Goal: Task Accomplishment & Management: Use online tool/utility

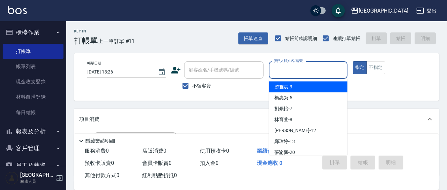
click at [305, 71] on input "服務人員姓名/編號" at bounding box center [308, 70] width 72 height 12
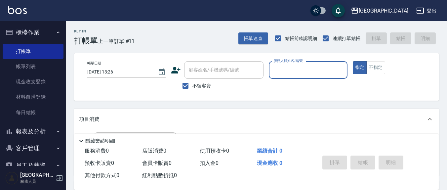
click at [314, 75] on input "服務人員姓名/編號" at bounding box center [308, 70] width 72 height 12
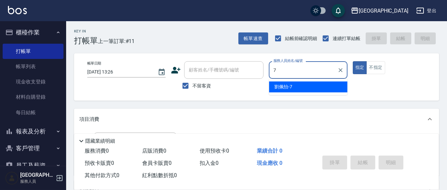
type input "7"
type button "true"
type input "[PERSON_NAME]7"
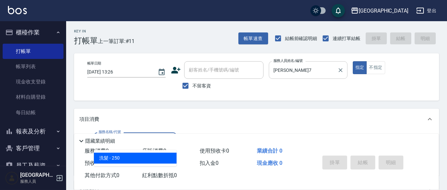
type input "洗髮(201)"
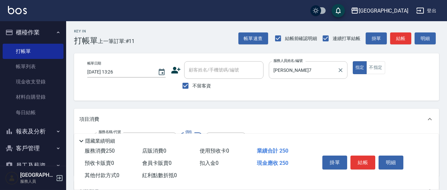
scroll to position [69, 0]
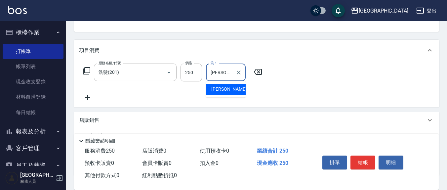
type input "[PERSON_NAME]-21"
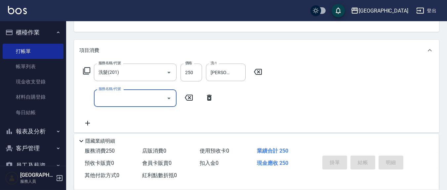
type input "[DATE] 15:49"
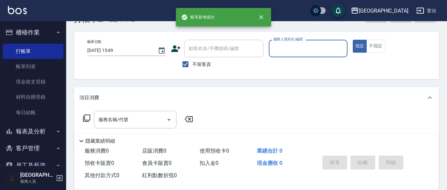
scroll to position [0, 0]
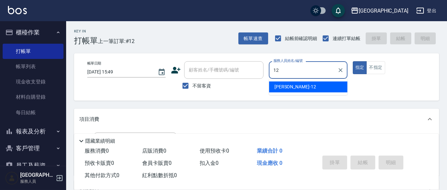
type input "[PERSON_NAME]-12"
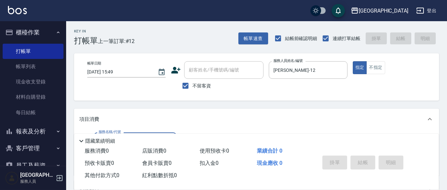
scroll to position [69, 0]
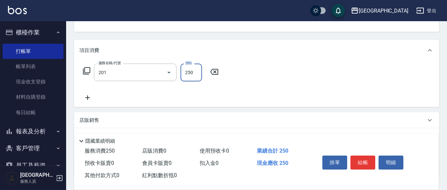
type input "洗髮(201)"
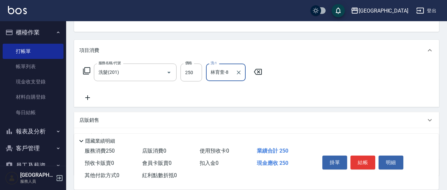
type input "林育萱-8"
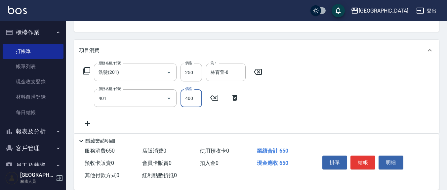
type input "剪髮(401)"
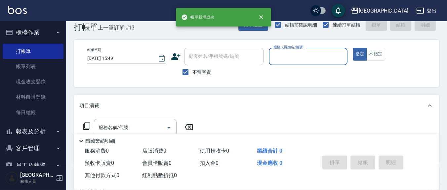
scroll to position [0, 0]
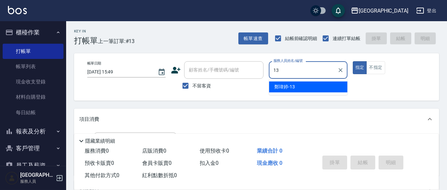
type input "鄭瑋婷-13"
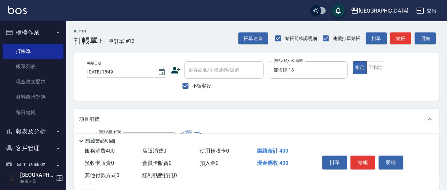
type input "剪髮(401)"
type input "250"
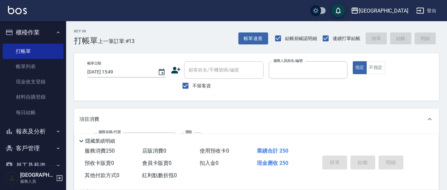
click at [353, 61] on button "指定" at bounding box center [360, 67] width 14 height 13
type input "[DATE] 15:50"
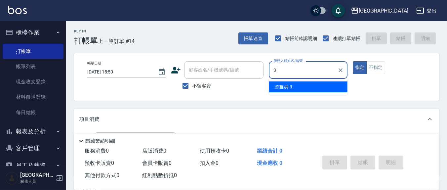
type input "游雅淇-3"
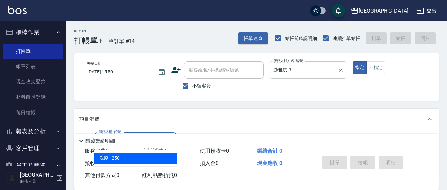
type input "洗髮(201)"
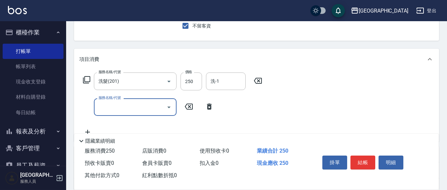
scroll to position [69, 0]
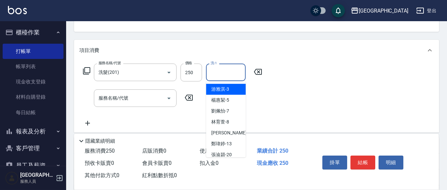
click at [225, 69] on input "洗-1" at bounding box center [226, 72] width 34 height 12
type input "林育萱-8"
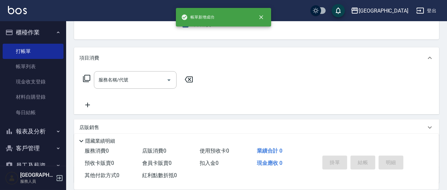
scroll to position [0, 0]
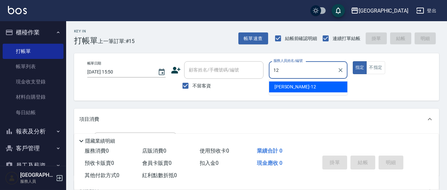
type input "[PERSON_NAME]-12"
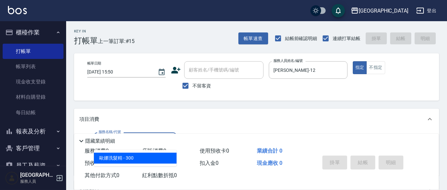
type input "歐娜洗髮精(210)"
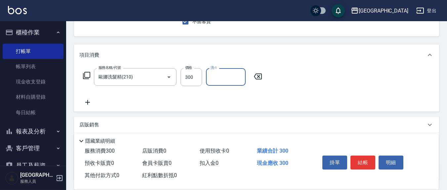
scroll to position [69, 0]
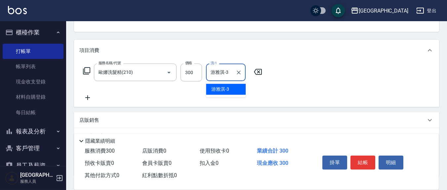
type input "游雅淇-3"
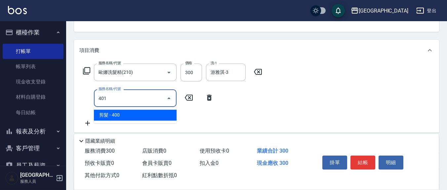
type input "剪髮(401)"
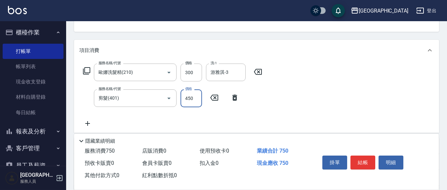
type input "450"
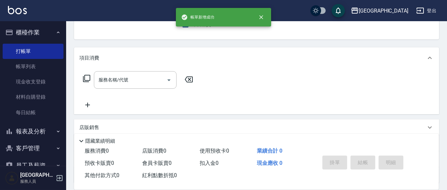
scroll to position [0, 0]
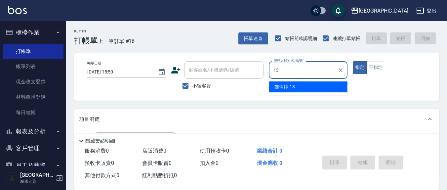
type input "鄭瑋婷-13"
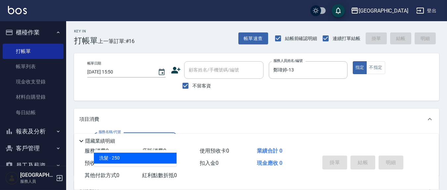
type input "洗髮(201)"
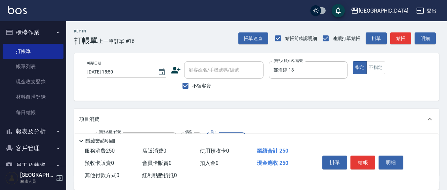
scroll to position [69, 0]
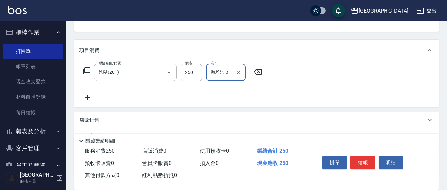
type input "游雅淇-3"
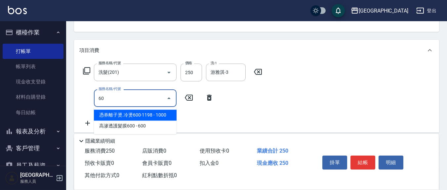
type input "602"
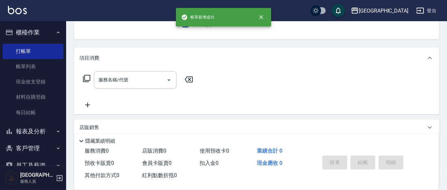
scroll to position [0, 0]
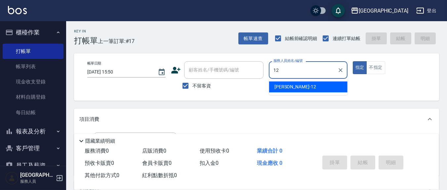
type input "[PERSON_NAME]-12"
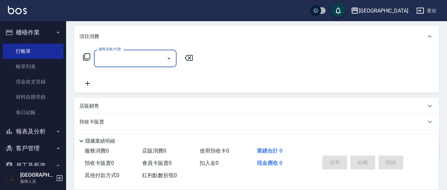
scroll to position [116, 0]
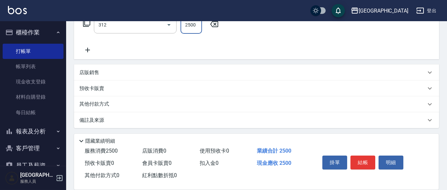
type input "有氧水離子燙2500(312)"
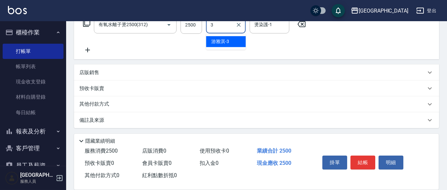
type input "游雅淇-3"
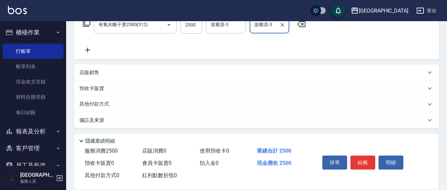
type input "游雅淇-3"
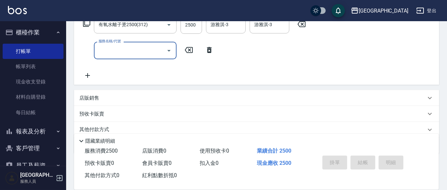
type input "[DATE] 15:51"
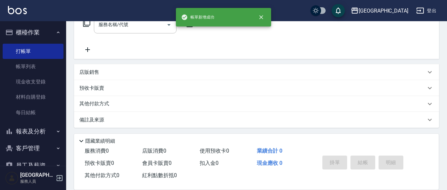
scroll to position [0, 0]
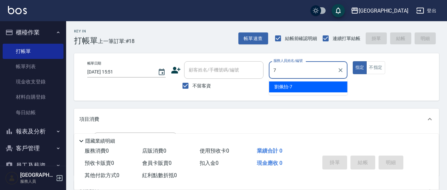
type input "[PERSON_NAME]7"
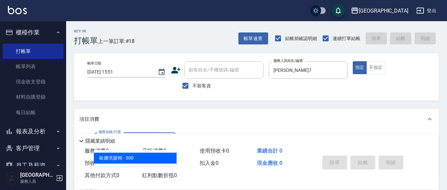
type input "歐娜洗髮精(210)"
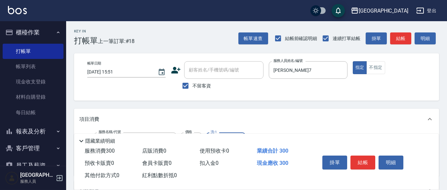
scroll to position [69, 0]
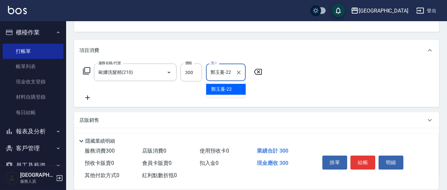
type input "鄭玉蔓-22"
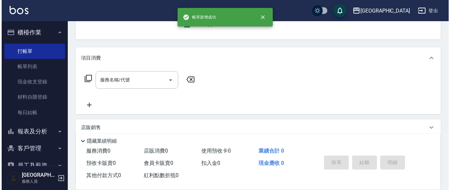
scroll to position [0, 0]
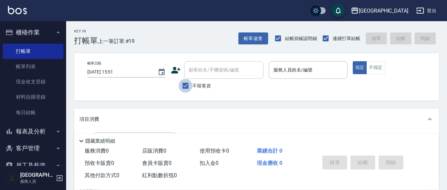
drag, startPoint x: 184, startPoint y: 87, endPoint x: 206, endPoint y: 77, distance: 23.5
click at [184, 87] on input "不留客資" at bounding box center [186, 86] width 14 height 14
checkbox input "false"
click at [206, 77] on div "顧客姓名/手機號碼/編號" at bounding box center [223, 70] width 79 height 18
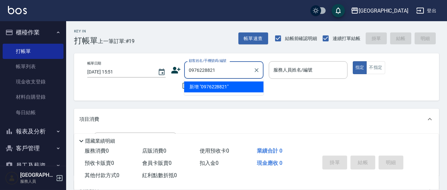
click at [209, 87] on li "新增 "0976228821"" at bounding box center [223, 86] width 79 height 11
type input "0976228821"
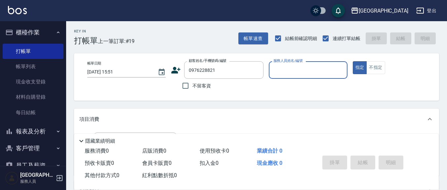
click at [177, 70] on icon at bounding box center [176, 70] width 10 height 10
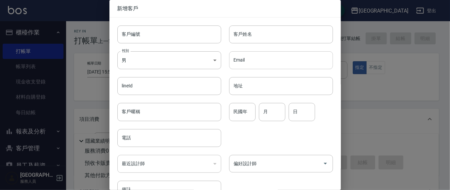
type input "0976228821"
click at [260, 36] on input "客戶姓名" at bounding box center [281, 34] width 104 height 18
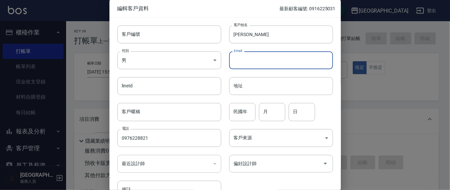
click at [328, 54] on input "Email" at bounding box center [281, 60] width 104 height 18
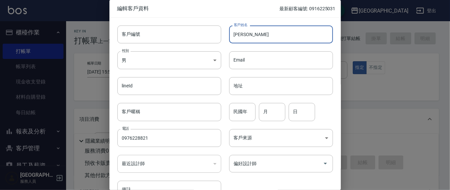
click at [250, 35] on input "[PERSON_NAME]" at bounding box center [281, 34] width 104 height 18
type input "[PERSON_NAME]"
click at [275, 111] on input "月" at bounding box center [272, 112] width 26 height 18
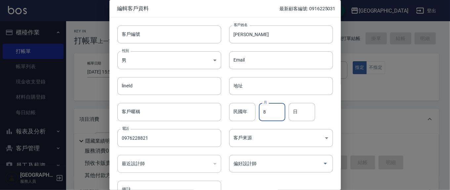
type input "8"
type input "21"
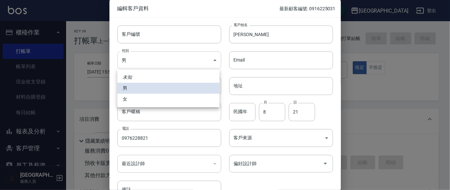
click at [212, 62] on body "上越新廟口 登出 櫃檯作業 打帳單 帳單列表 現金收支登錄 材料自購登錄 每日結帳 報表及分析 報表目錄 店家區間累計表 店家日報表 互助日報表 互助月報表 …" at bounding box center [225, 161] width 450 height 322
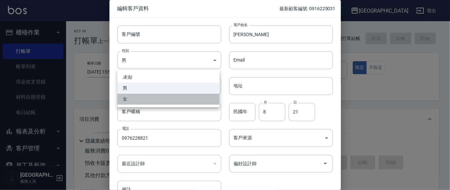
click at [190, 102] on li "女" at bounding box center [168, 99] width 102 height 11
type input "[DEMOGRAPHIC_DATA]"
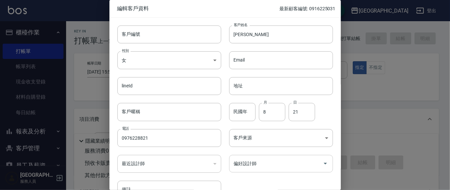
click at [247, 164] on input "偏好設計師" at bounding box center [276, 164] width 88 height 12
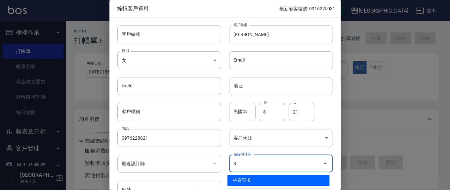
type input "林育萱"
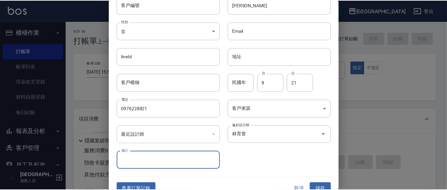
scroll to position [39, 0]
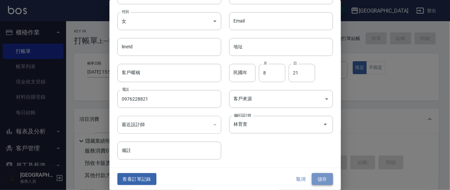
click at [316, 177] on button "儲存" at bounding box center [322, 179] width 21 height 12
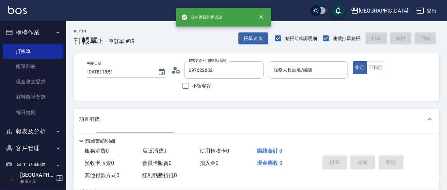
click at [308, 72] on input "服務人員姓名/編號" at bounding box center [308, 70] width 72 height 12
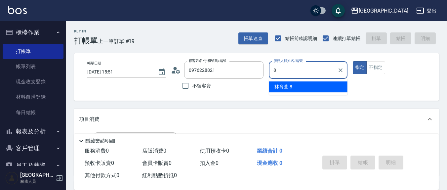
type input "林育萱-8"
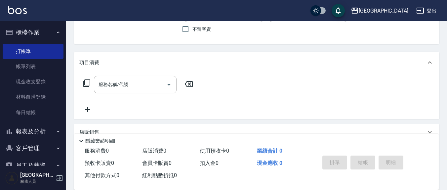
scroll to position [69, 0]
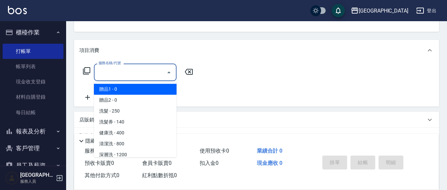
click at [155, 75] on input "服務名稱/代號" at bounding box center [130, 72] width 67 height 12
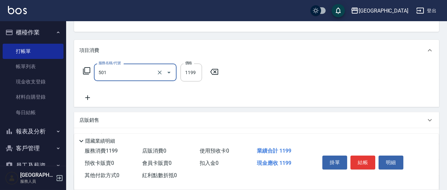
type input "染髮(501)"
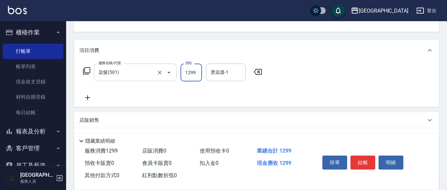
type input "1299"
type input "林育萱-8"
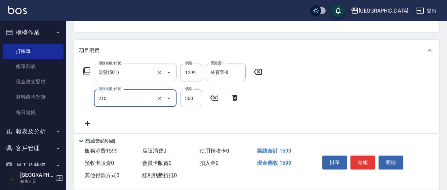
type input "歐娜洗髮精(210)"
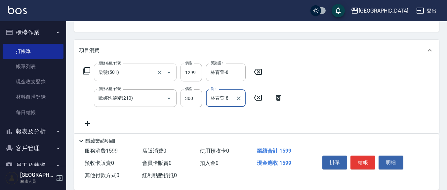
type input "林育萱-8"
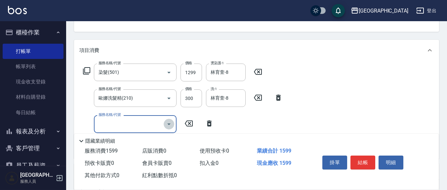
click at [170, 123] on icon "Open" at bounding box center [169, 124] width 8 height 8
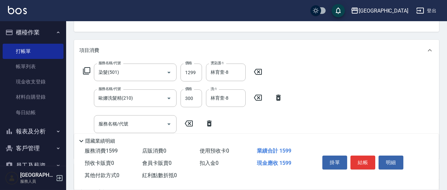
click at [83, 69] on icon at bounding box center [86, 70] width 7 height 7
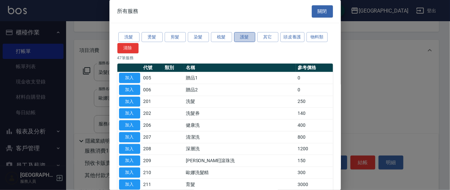
click at [239, 38] on button "護髮" at bounding box center [244, 37] width 21 height 10
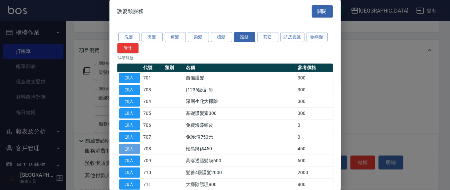
click at [134, 148] on button "加入" at bounding box center [129, 149] width 21 height 10
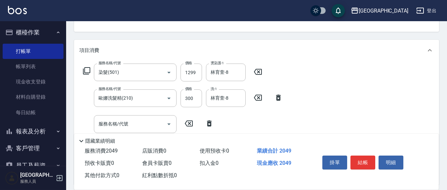
scroll to position [138, 0]
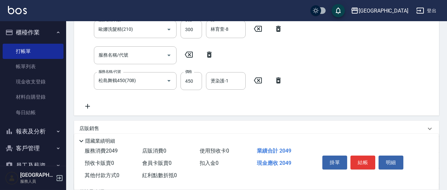
drag, startPoint x: 190, startPoint y: 55, endPoint x: 198, endPoint y: 64, distance: 12.7
click at [190, 55] on icon at bounding box center [188, 55] width 17 height 8
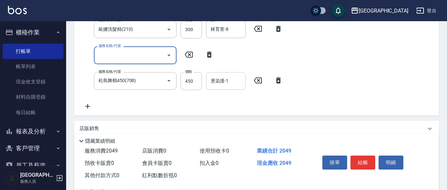
click at [220, 88] on div "燙染護-1" at bounding box center [226, 81] width 40 height 18
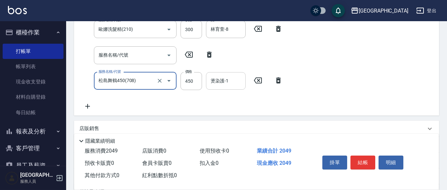
scroll to position [135, 0]
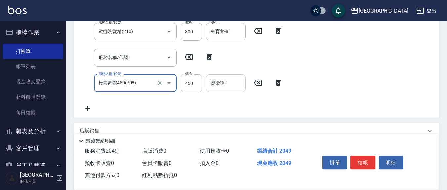
type input "8"
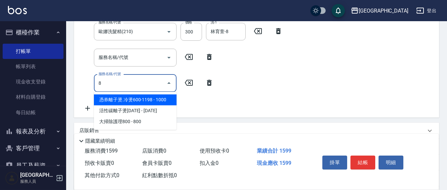
click at [114, 83] on input "8" at bounding box center [130, 83] width 67 height 12
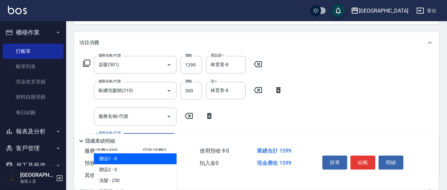
scroll to position [66, 0]
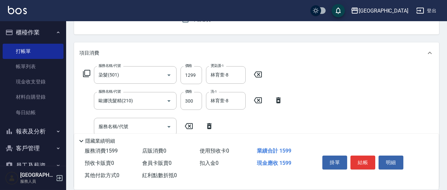
click at [84, 72] on icon at bounding box center [87, 73] width 8 height 8
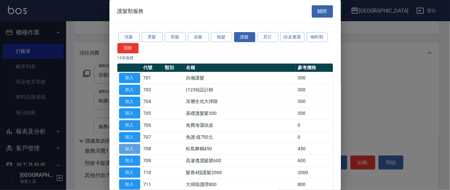
click at [130, 146] on button "加入" at bounding box center [129, 149] width 21 height 10
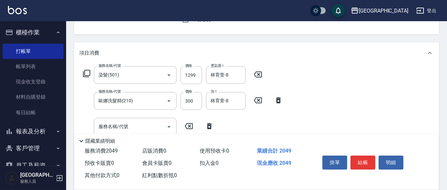
scroll to position [135, 0]
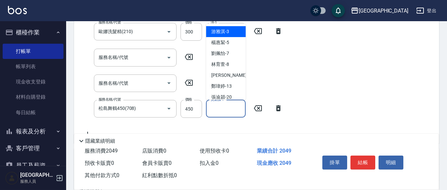
click at [225, 105] on input "燙染護-1" at bounding box center [226, 109] width 34 height 12
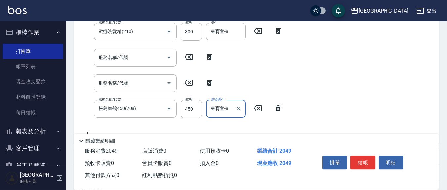
type input "林育萱-8"
click at [191, 81] on icon at bounding box center [188, 83] width 17 height 8
click at [190, 55] on icon at bounding box center [188, 57] width 17 height 8
drag, startPoint x: 207, startPoint y: 56, endPoint x: 217, endPoint y: 79, distance: 25.7
click at [207, 56] on icon at bounding box center [209, 57] width 17 height 8
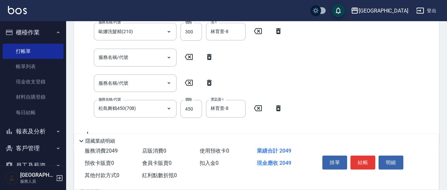
type input "松島舞鶴450(708)"
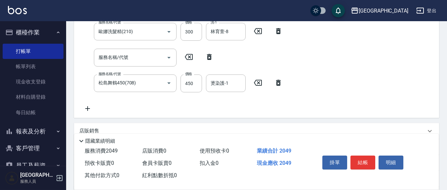
click at [209, 56] on icon at bounding box center [209, 57] width 5 height 6
type input "松島舞鶴450(708)"
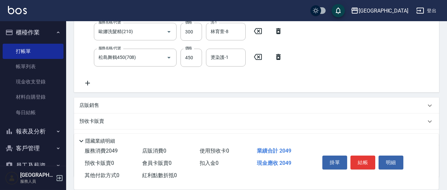
click at [232, 59] on input "燙染護-1" at bounding box center [226, 58] width 34 height 12
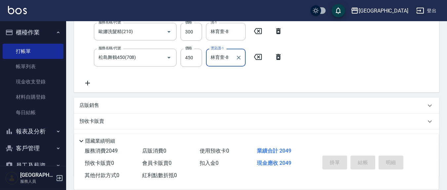
type input "林育萱-8"
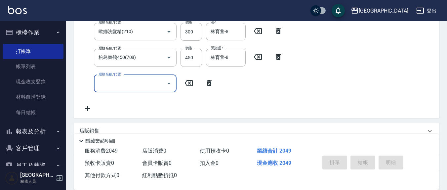
type input "[DATE] 15:53"
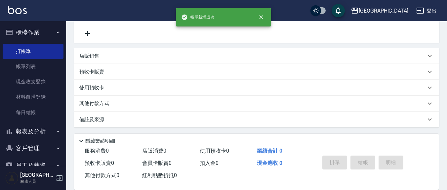
scroll to position [0, 0]
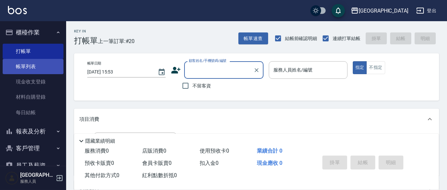
click at [45, 68] on link "帳單列表" at bounding box center [33, 66] width 61 height 15
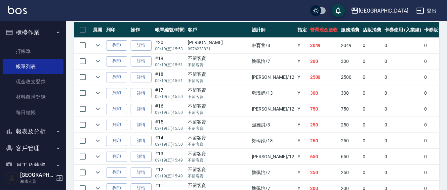
scroll to position [171, 0]
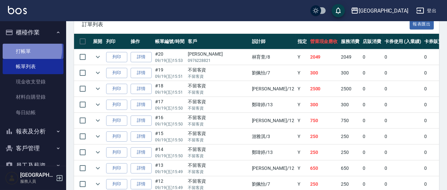
click at [27, 49] on link "打帳單" at bounding box center [33, 51] width 61 height 15
